Goal: Task Accomplishment & Management: Complete application form

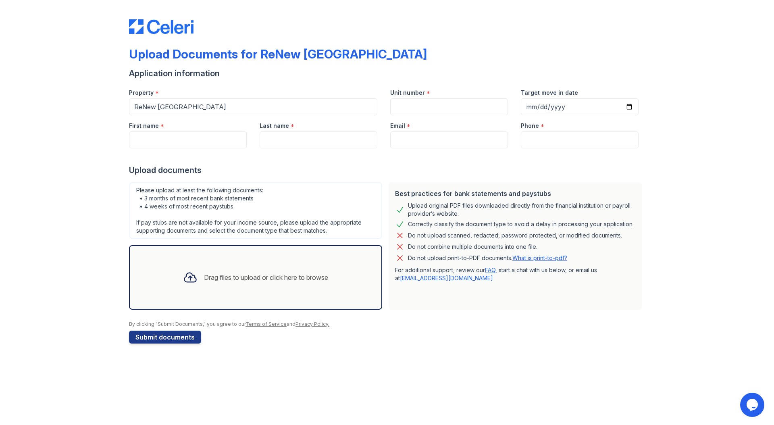
click at [266, 98] on div "Property *" at bounding box center [253, 90] width 248 height 16
click at [212, 148] on input "First name" at bounding box center [188, 139] width 118 height 17
type input "[PERSON_NAME]"
click at [272, 148] on input "Last name" at bounding box center [319, 139] width 118 height 17
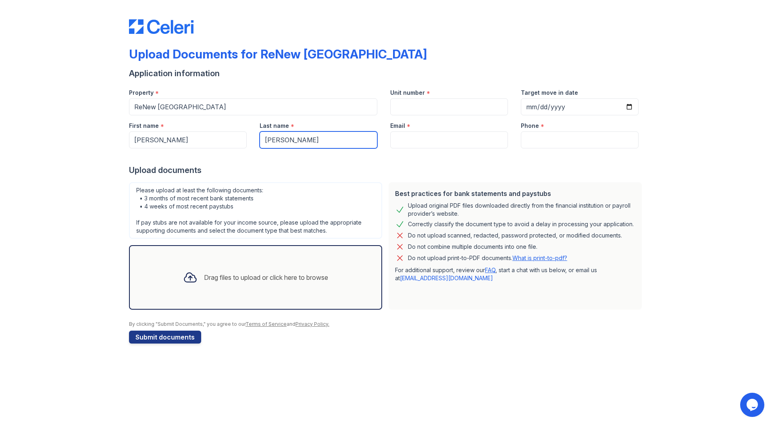
type input "[PERSON_NAME]"
click at [413, 148] on input "Email" at bounding box center [449, 139] width 118 height 17
click at [401, 115] on input "Unit number" at bounding box center [449, 106] width 118 height 17
type input "701"
click at [403, 148] on input "Email" at bounding box center [449, 139] width 118 height 17
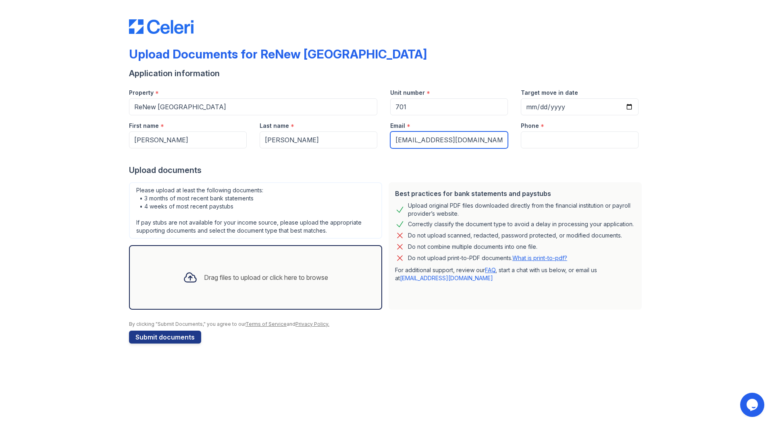
type input "[EMAIL_ADDRESS][DOMAIN_NAME]"
click at [532, 148] on input "Phone" at bounding box center [580, 139] width 118 height 17
type input "[PHONE_NUMBER]"
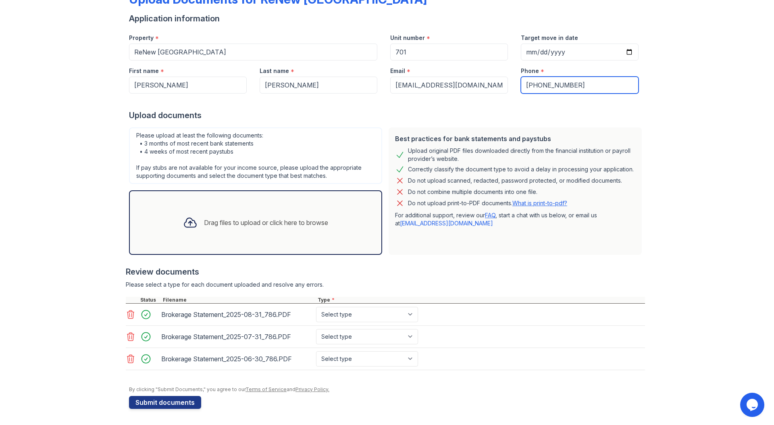
scroll to position [167, 0]
click at [418, 307] on select "Select type Paystub Bank Statement Offer Letter Tax Documents Benefit Award Let…" at bounding box center [367, 314] width 102 height 15
select select "investment_account_statement"
click at [360, 307] on select "Select type Paystub Bank Statement Offer Letter Tax Documents Benefit Award Let…" at bounding box center [367, 314] width 102 height 15
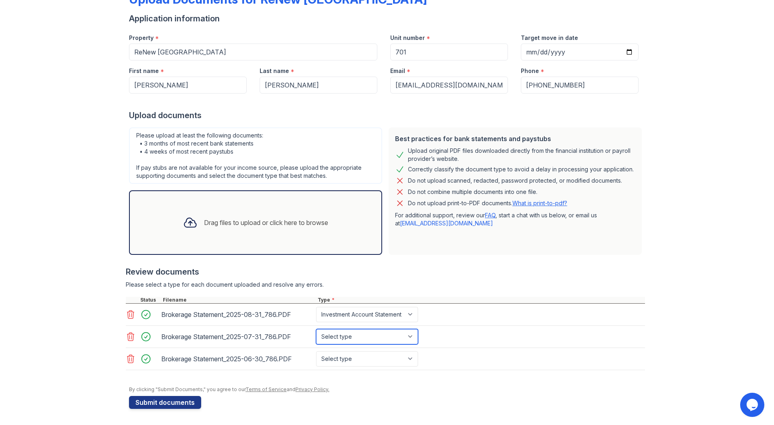
click at [412, 331] on select "Select type Paystub Bank Statement Offer Letter Tax Documents Benefit Award Let…" at bounding box center [367, 336] width 102 height 15
select select "investment_account_statement"
click at [360, 329] on select "Select type Paystub Bank Statement Offer Letter Tax Documents Benefit Award Let…" at bounding box center [367, 336] width 102 height 15
click at [410, 358] on select "Select type Paystub Bank Statement Offer Letter Tax Documents Benefit Award Let…" at bounding box center [367, 358] width 102 height 15
select select "investment_account_statement"
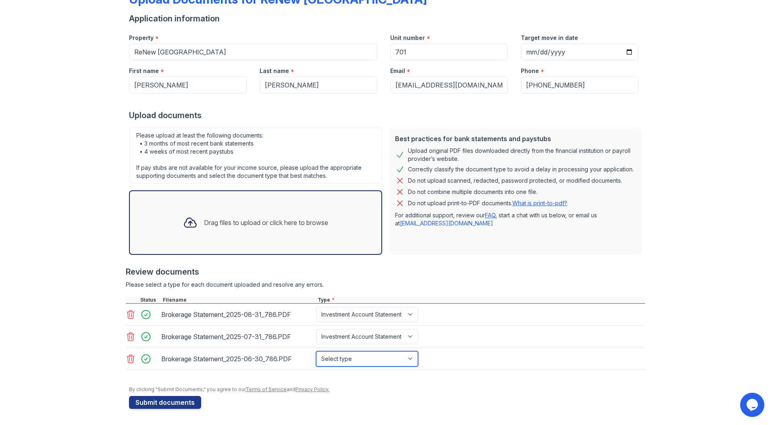
click at [360, 351] on select "Select type Paystub Bank Statement Offer Letter Tax Documents Benefit Award Let…" at bounding box center [367, 358] width 102 height 15
click at [168, 398] on button "Submit documents" at bounding box center [165, 402] width 72 height 13
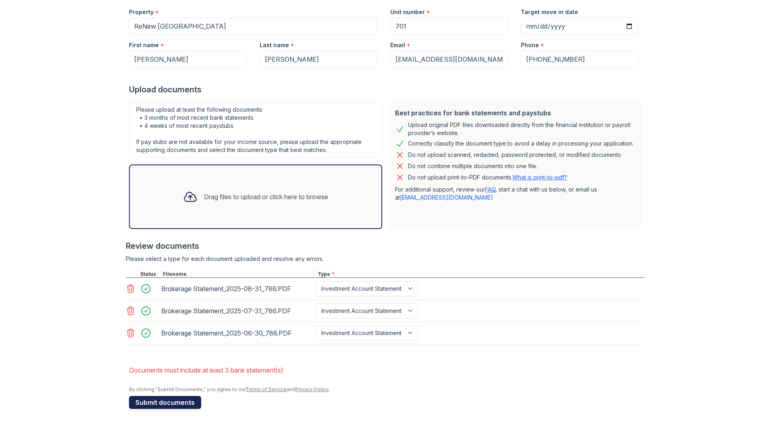
scroll to position [237, 0]
click at [418, 281] on select "Paystub Bank Statement Offer Letter Tax Documents Benefit Award Letter Investme…" at bounding box center [367, 288] width 102 height 15
select select "bank_statement"
click at [360, 281] on select "Paystub Bank Statement Offer Letter Tax Documents Benefit Award Letter Investme…" at bounding box center [367, 288] width 102 height 15
click at [418, 303] on select "Paystub Bank Statement Offer Letter Tax Documents Benefit Award Letter Investme…" at bounding box center [367, 310] width 102 height 15
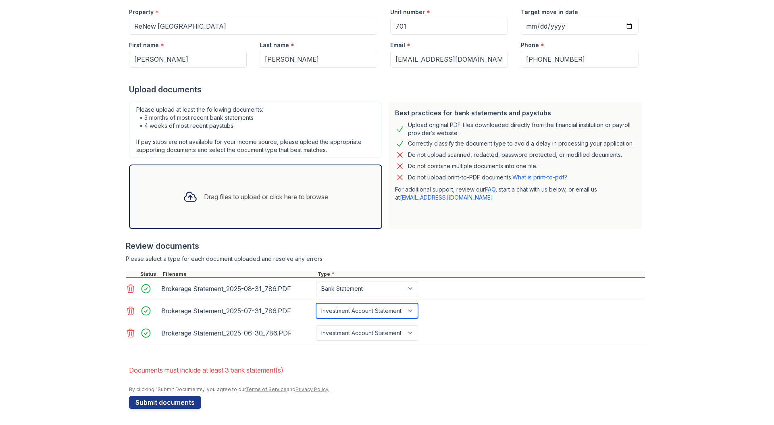
select select "bank_statement"
click at [360, 303] on select "Paystub Bank Statement Offer Letter Tax Documents Benefit Award Letter Investme…" at bounding box center [367, 310] width 102 height 15
click at [418, 325] on select "Paystub Bank Statement Offer Letter Tax Documents Benefit Award Letter Investme…" at bounding box center [367, 332] width 102 height 15
select select "bank_statement"
click at [360, 325] on select "Paystub Bank Statement Offer Letter Tax Documents Benefit Award Letter Investme…" at bounding box center [367, 332] width 102 height 15
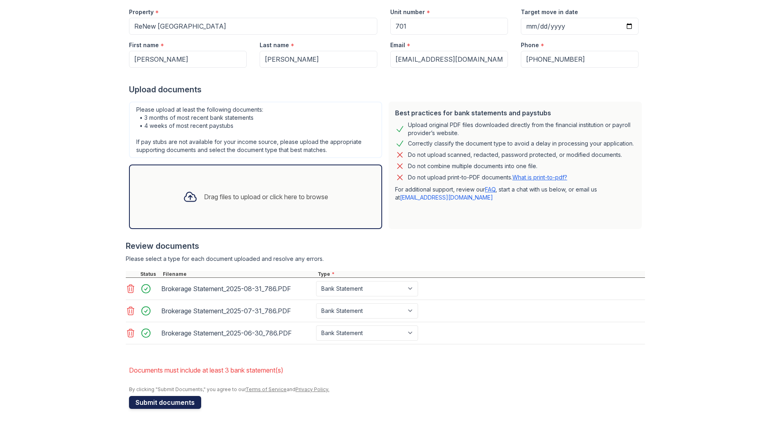
click at [186, 404] on button "Submit documents" at bounding box center [165, 402] width 72 height 13
